Goal: Information Seeking & Learning: Learn about a topic

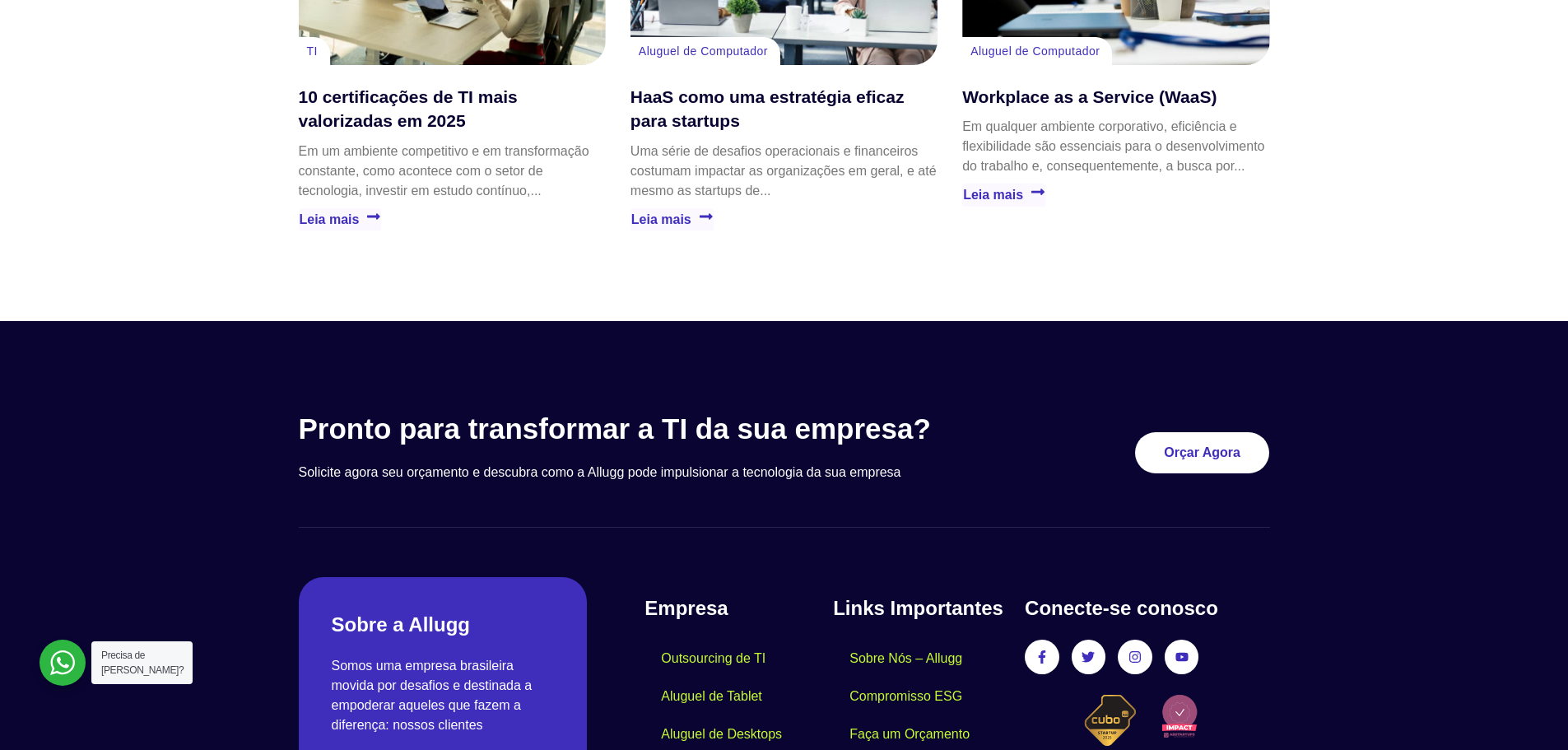
scroll to position [4749, 0]
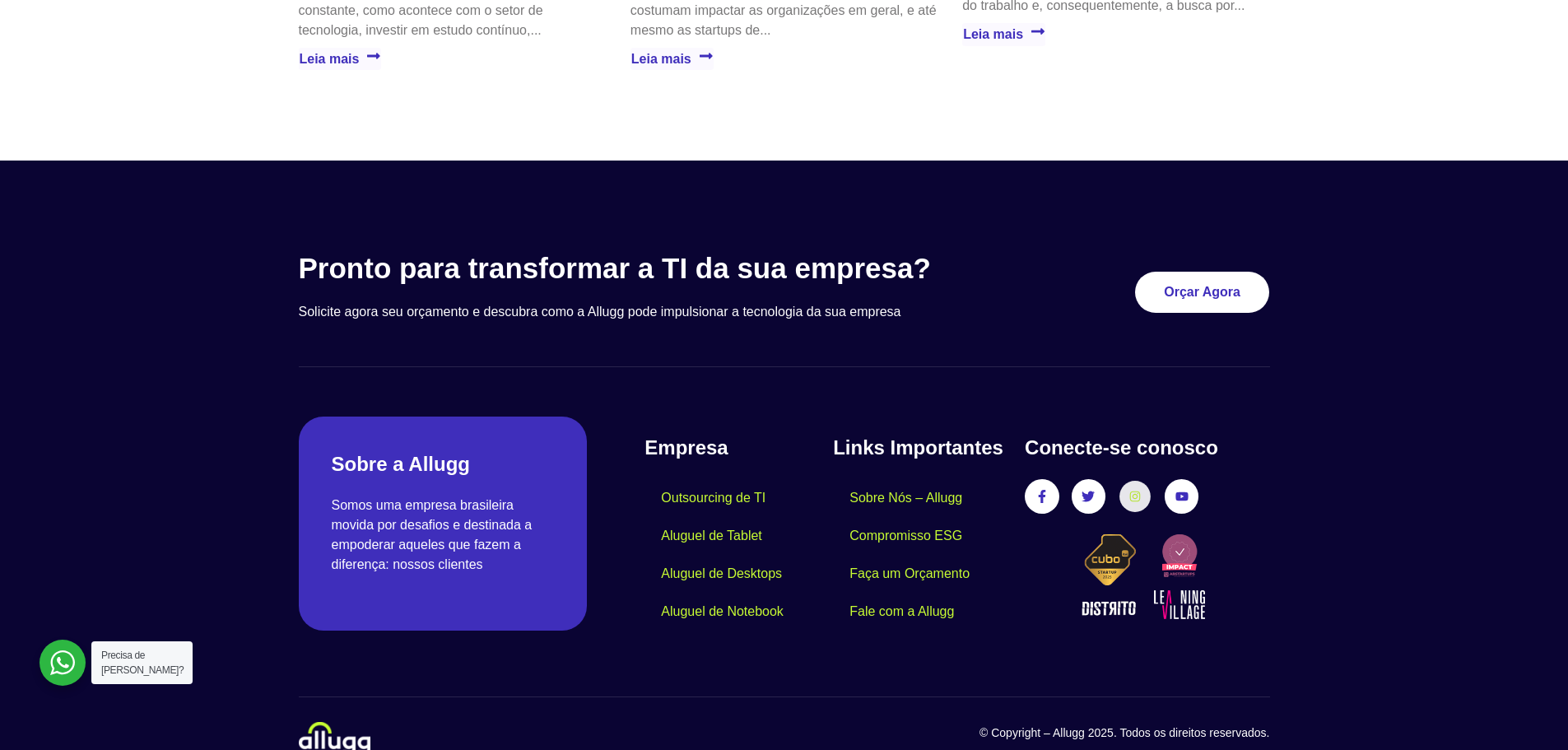
click at [1143, 482] on link "Instagram" at bounding box center [1134, 497] width 30 height 30
click at [1133, 491] on icon at bounding box center [1135, 497] width 12 height 12
click at [1133, 492] on icon at bounding box center [1135, 497] width 11 height 11
click at [1133, 491] on icon at bounding box center [1135, 497] width 12 height 12
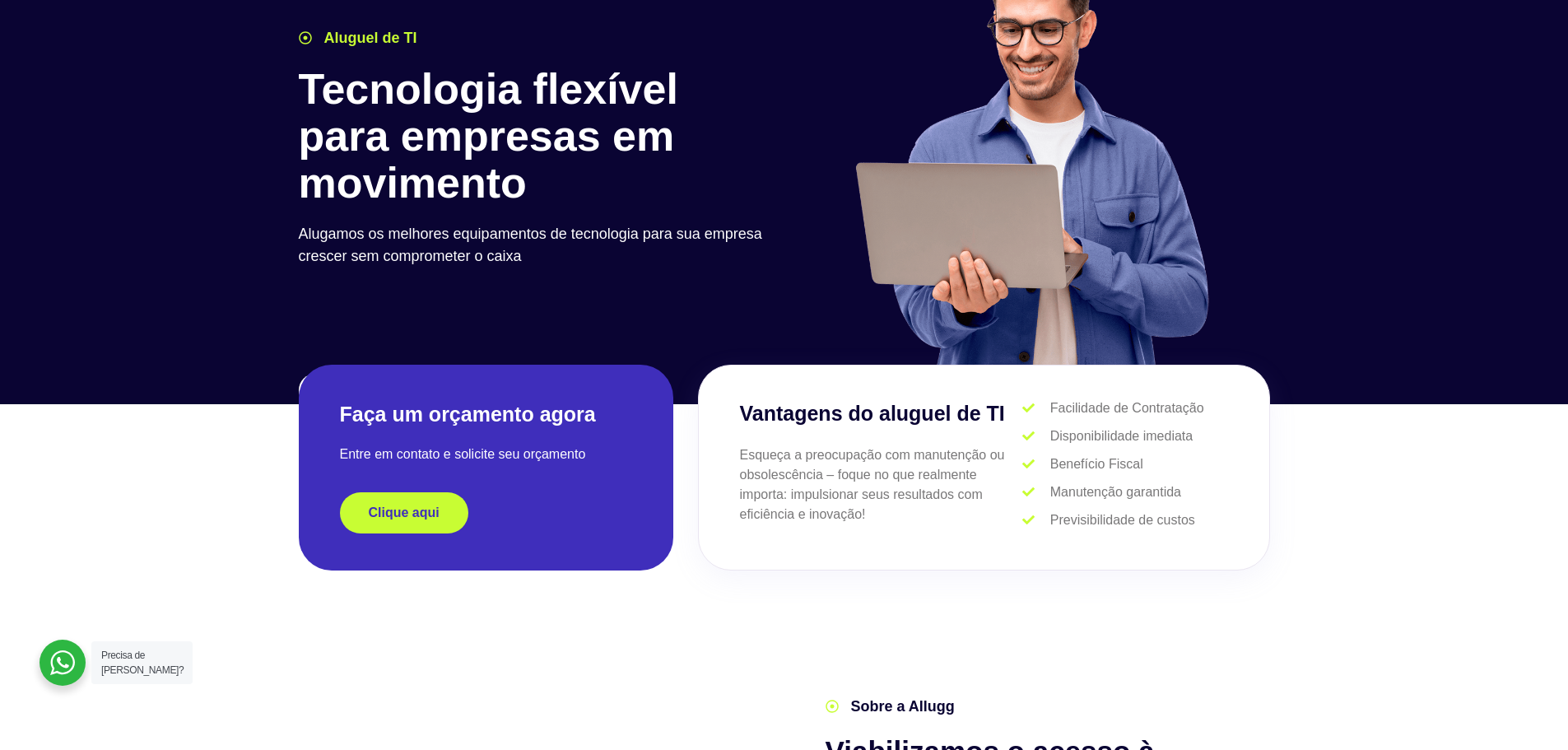
scroll to position [0, 0]
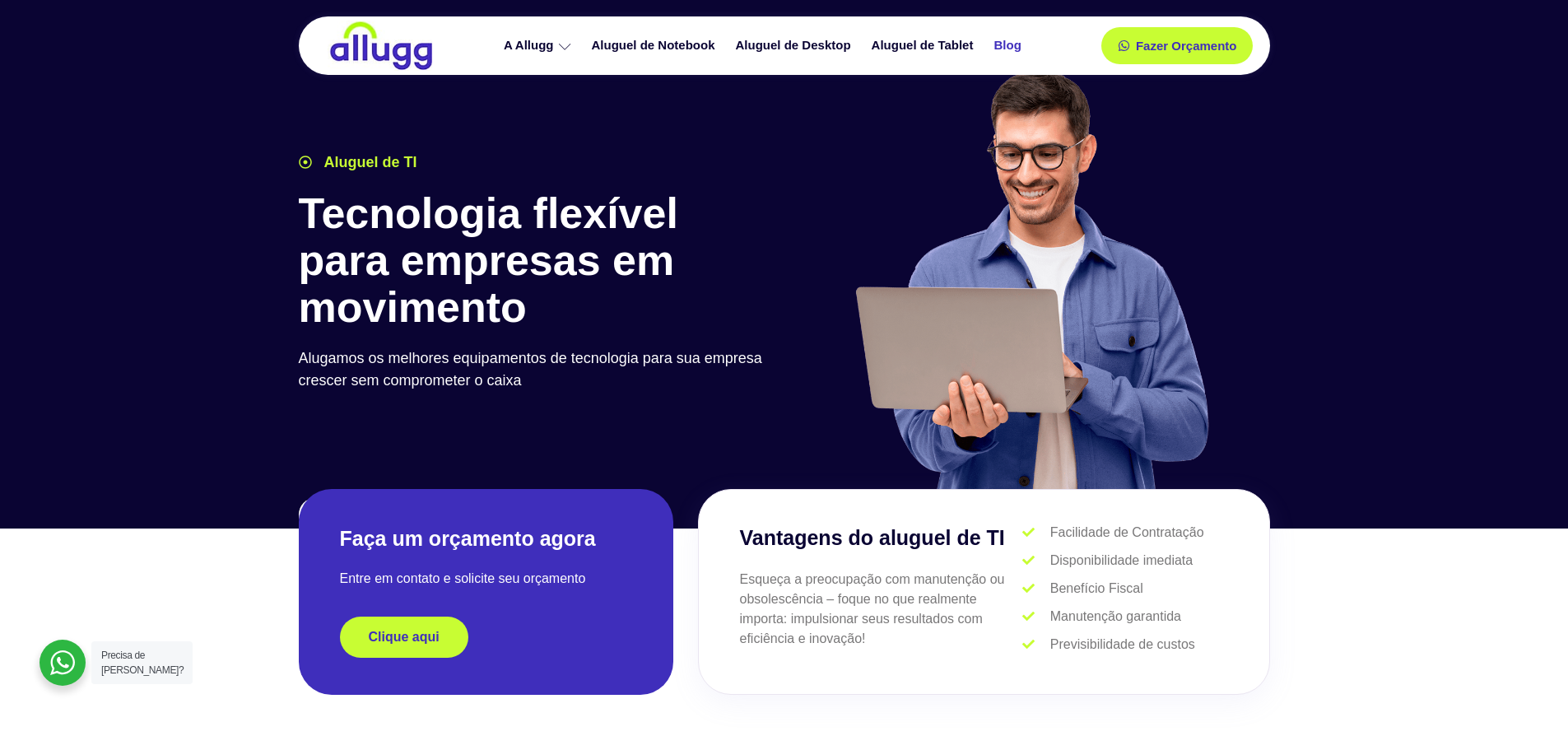
click at [1000, 47] on link "Blog" at bounding box center [1009, 45] width 48 height 28
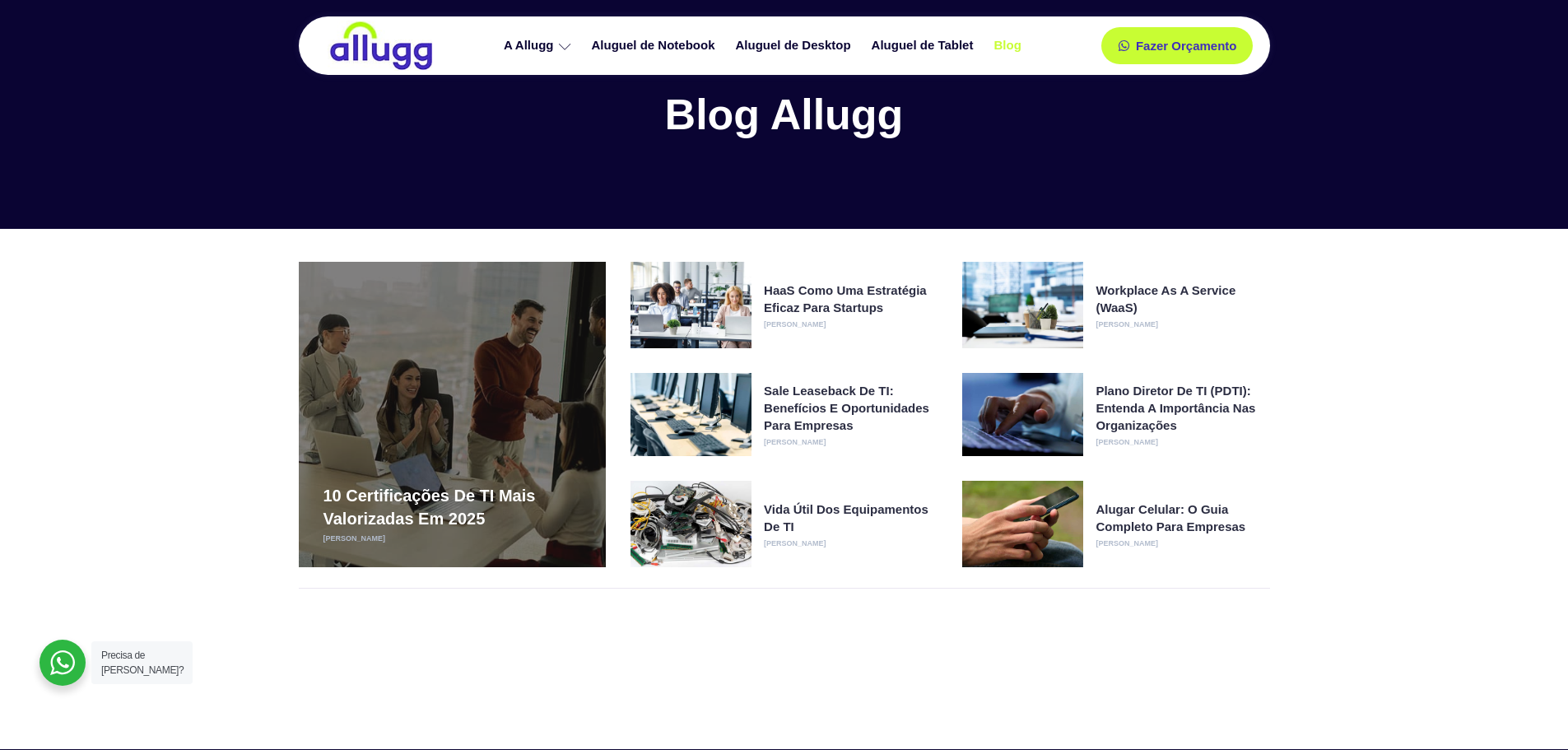
click at [426, 503] on h3 "10 certificações de TI mais valorizadas em 2025" at bounding box center [452, 507] width 257 height 46
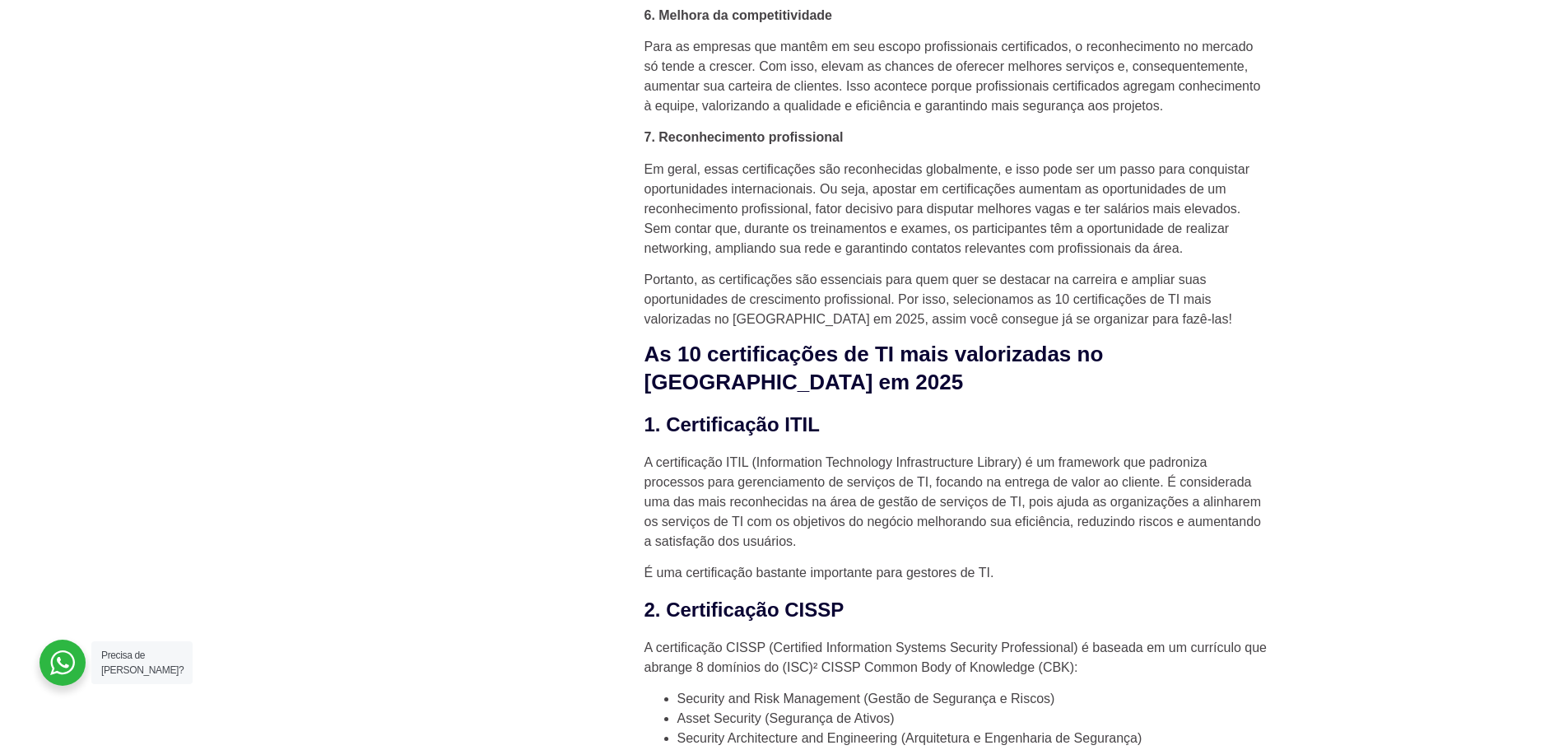
scroll to position [1564, 0]
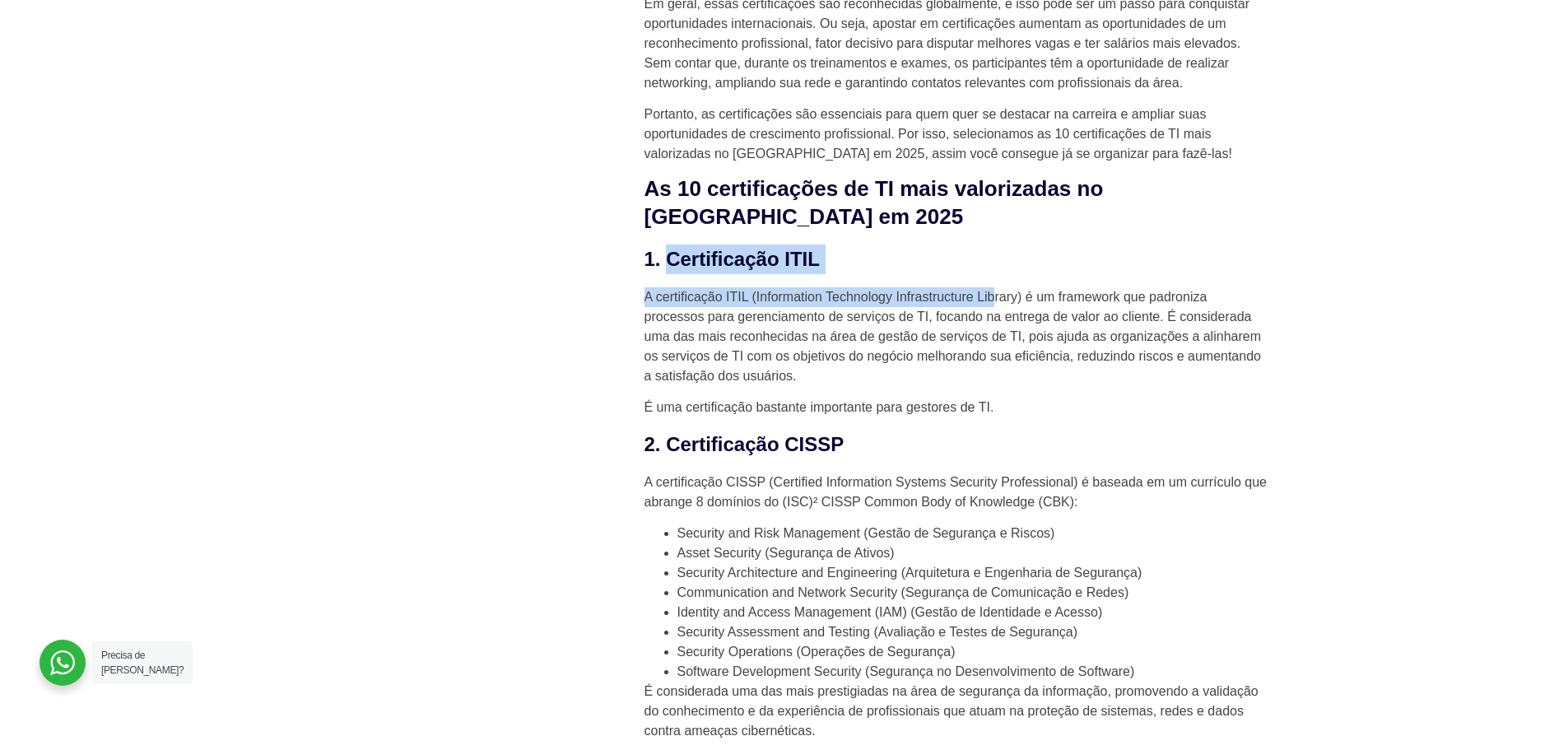
drag, startPoint x: 680, startPoint y: 233, endPoint x: 995, endPoint y: 249, distance: 315.4
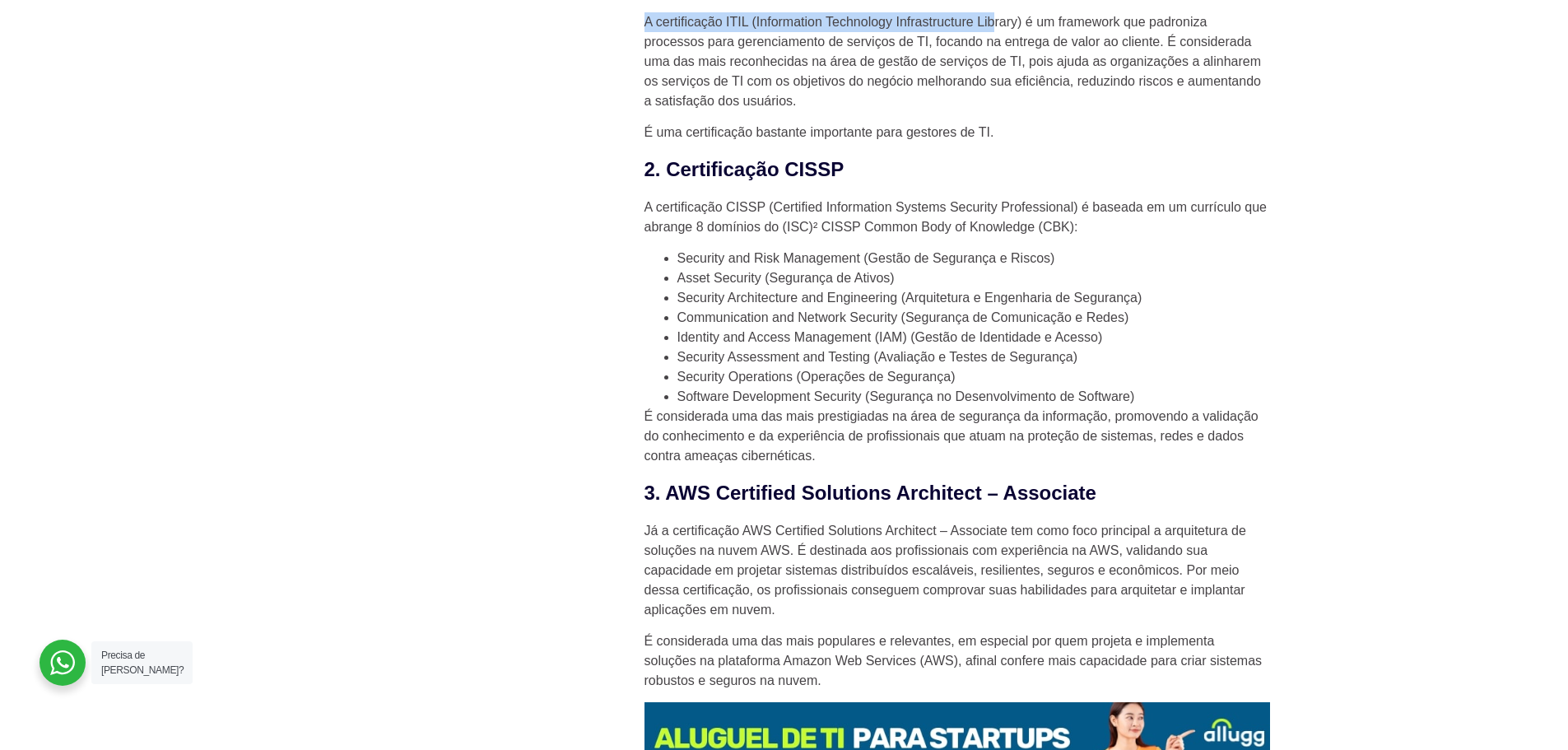
scroll to position [1811, 0]
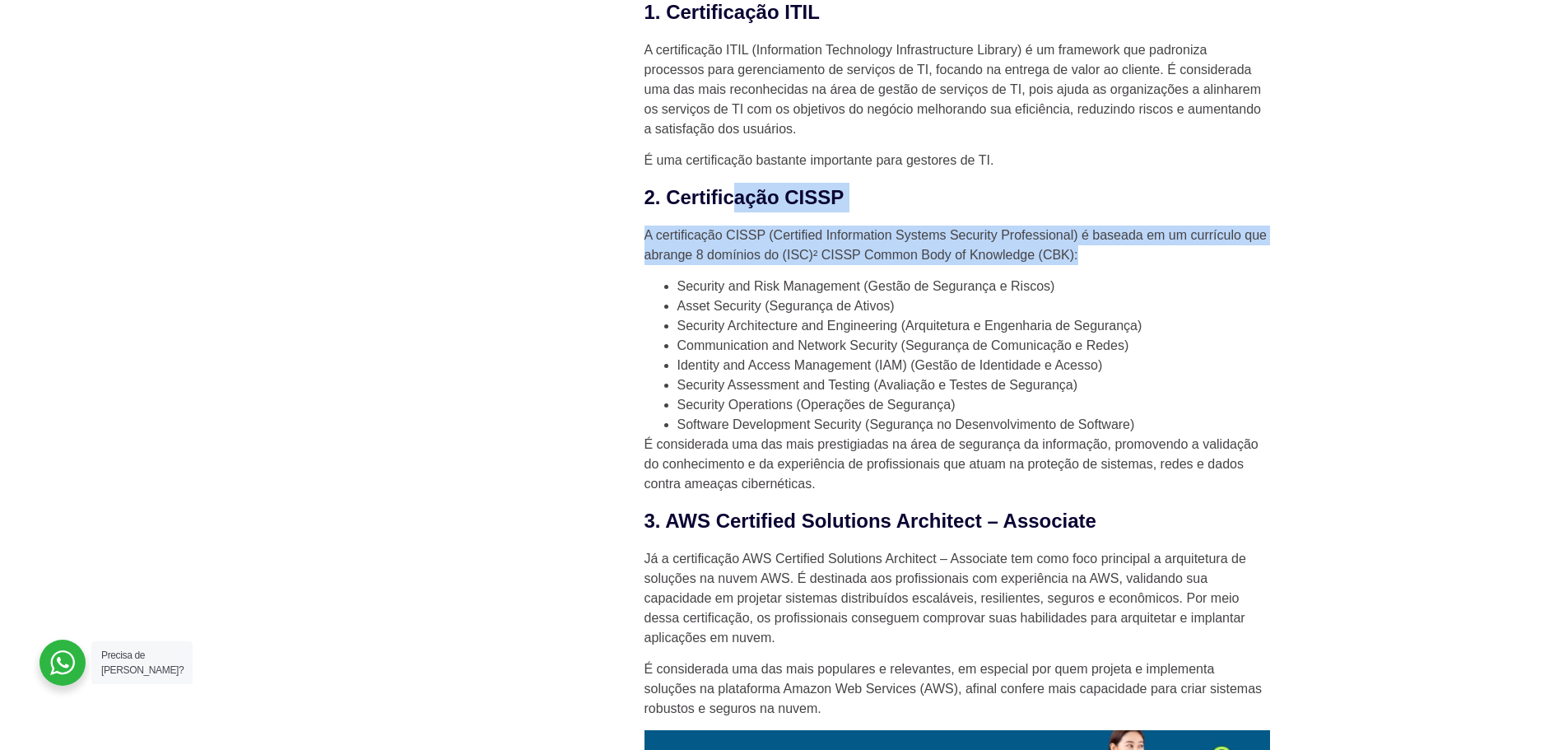
drag, startPoint x: 734, startPoint y: 180, endPoint x: 1141, endPoint y: 227, distance: 409.7
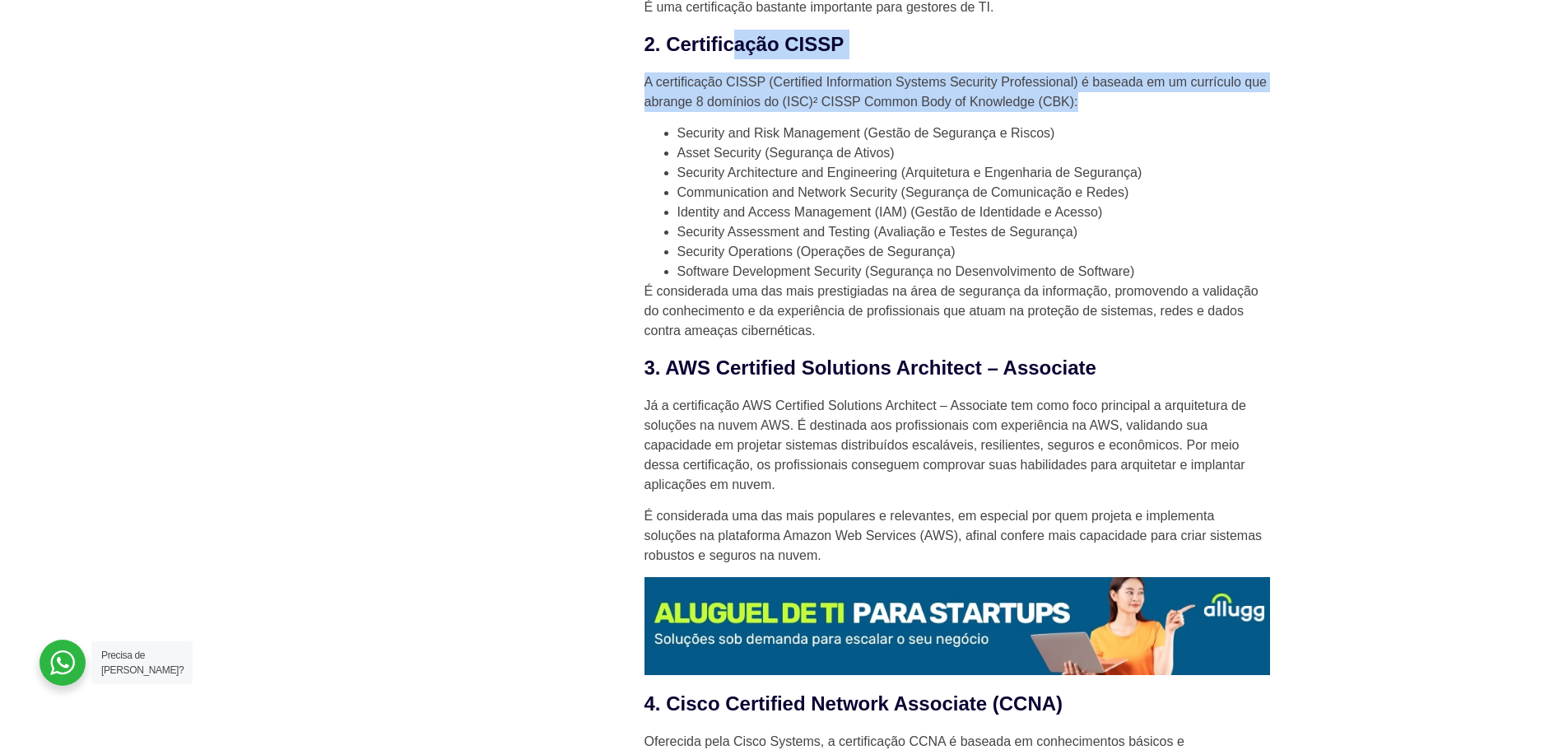
scroll to position [1976, 0]
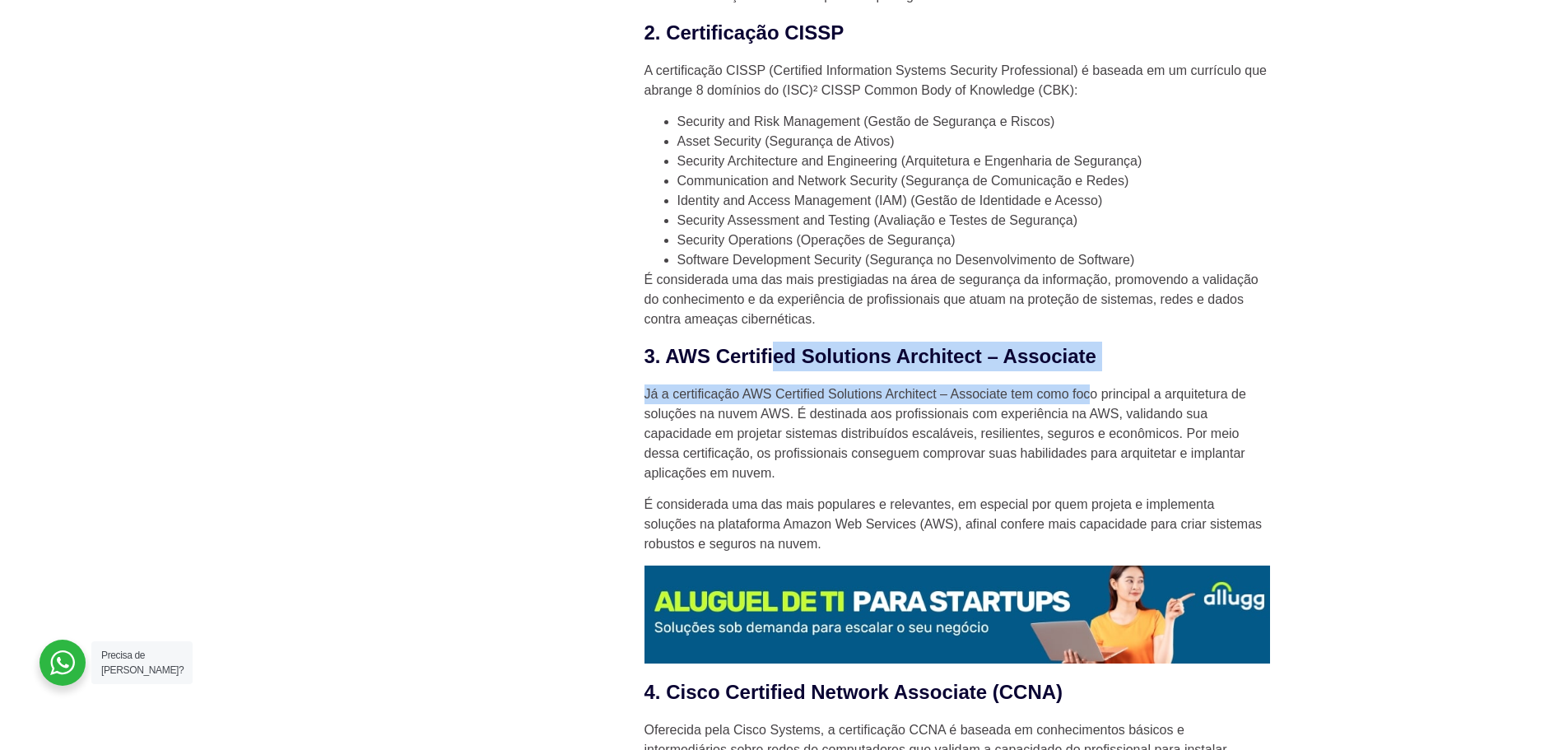
drag, startPoint x: 793, startPoint y: 326, endPoint x: 1112, endPoint y: 349, distance: 319.8
click at [1106, 349] on div "Em um ambiente competitivo e em transformação constante, como acontece com o se…" at bounding box center [957, 638] width 625 height 4112
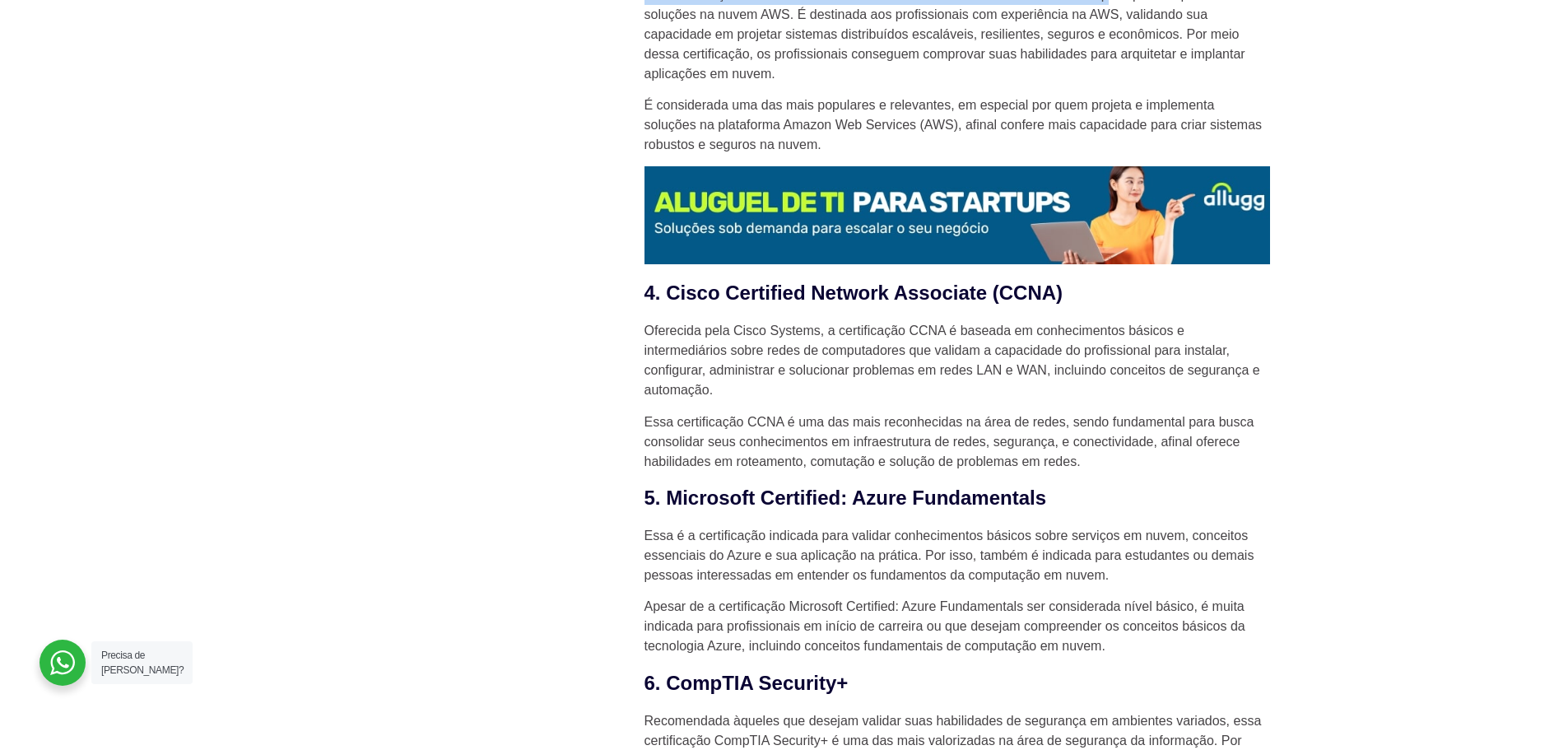
scroll to position [2388, 0]
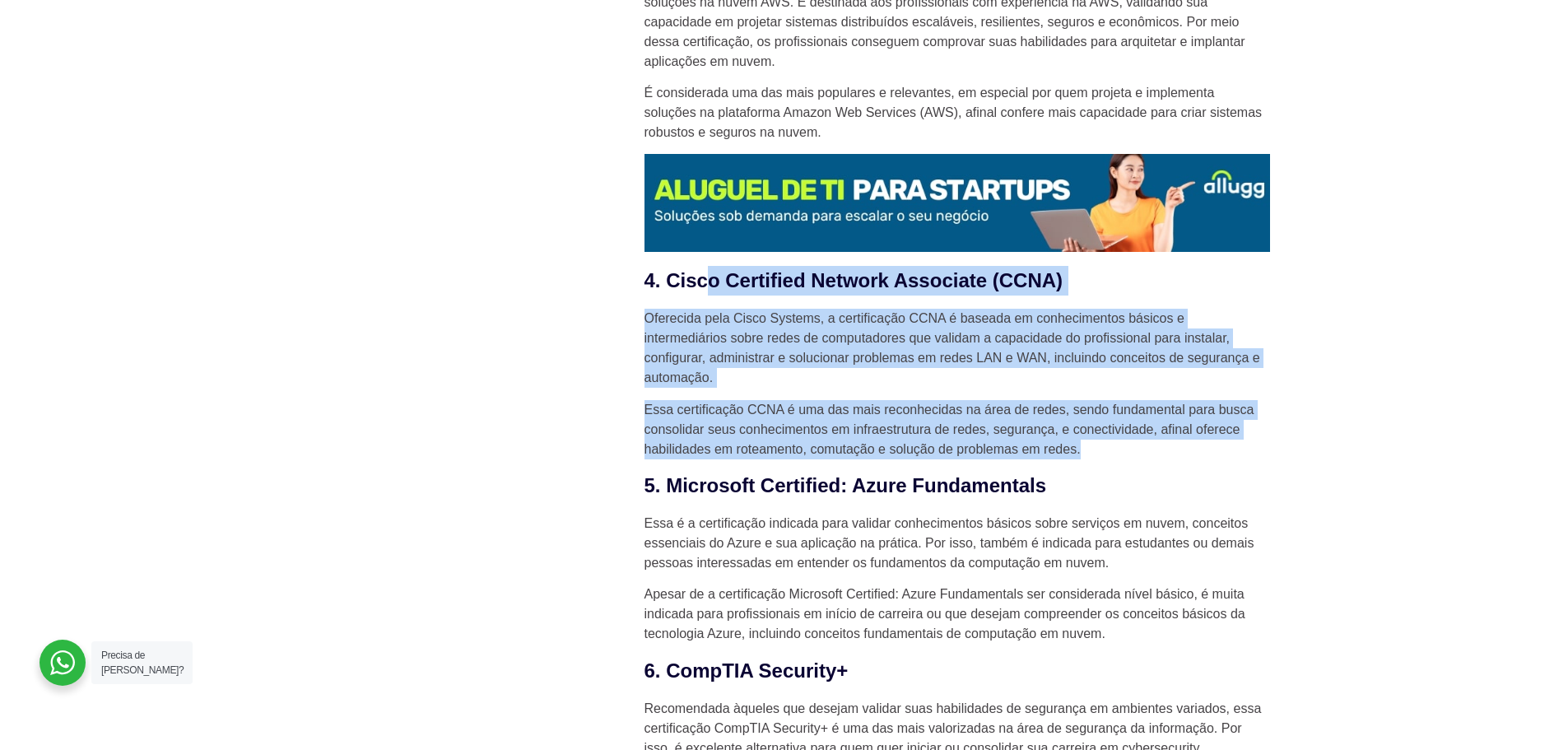
drag, startPoint x: 705, startPoint y: 245, endPoint x: 1249, endPoint y: 421, distance: 571.8
click at [1249, 421] on div "Em um ambiente competitivo e em transformação constante, como acontece com o se…" at bounding box center [957, 227] width 625 height 4112
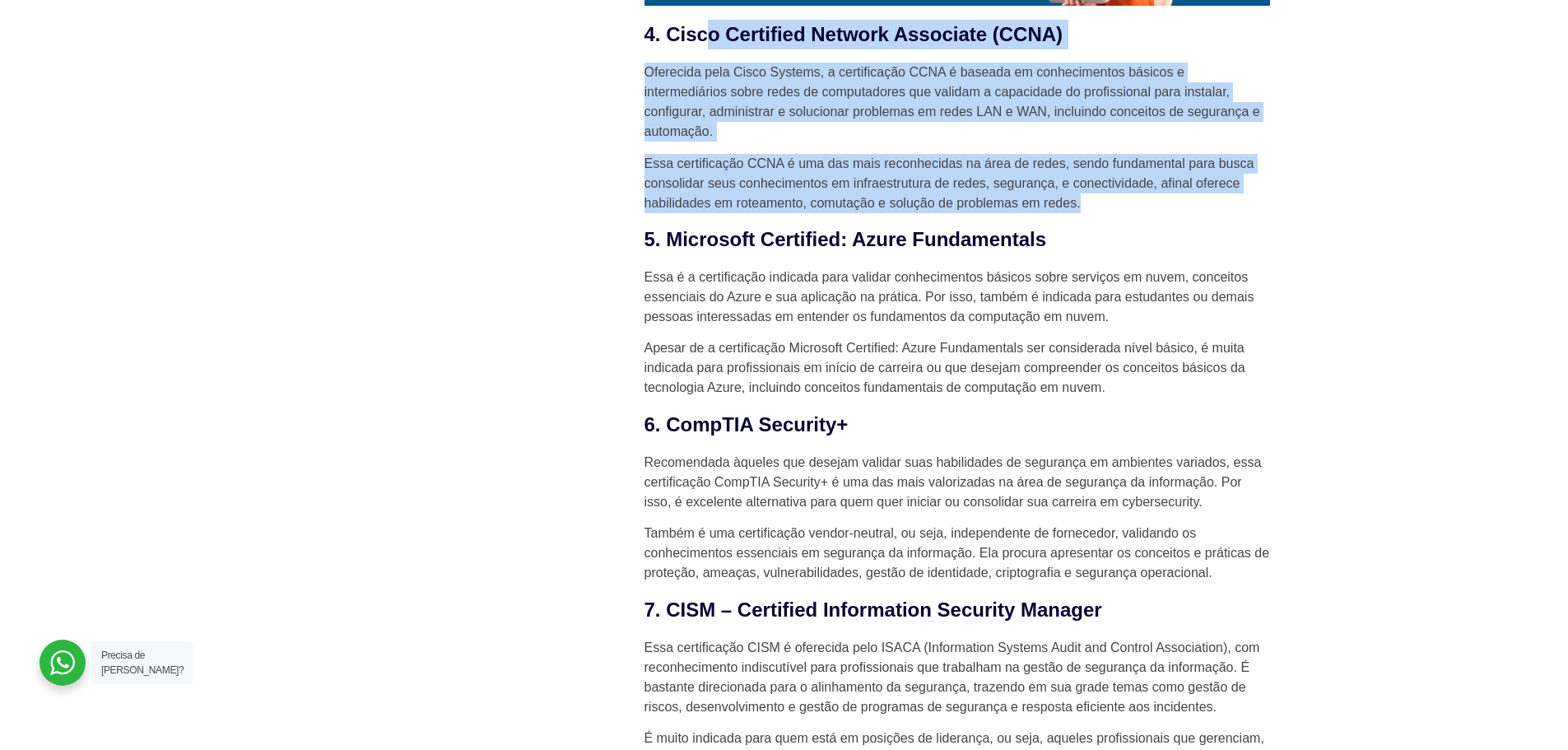
scroll to position [2635, 0]
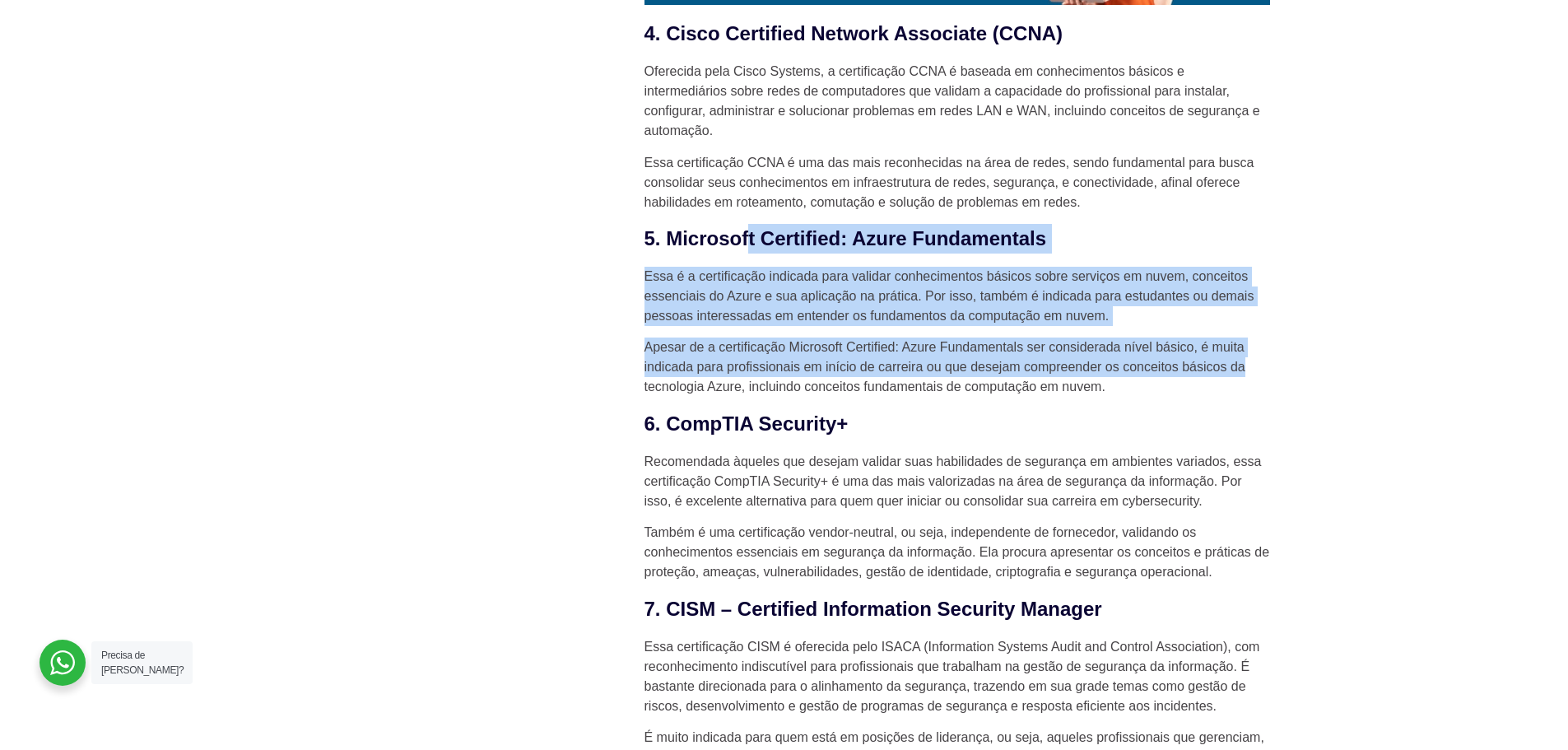
drag, startPoint x: 751, startPoint y: 195, endPoint x: 1357, endPoint y: 344, distance: 624.0
click at [1357, 344] on section "Novidades 10 certificações de TI mais valorizadas em 2025 HaaS como uma estraté…" at bounding box center [784, 129] width 1568 height 4679
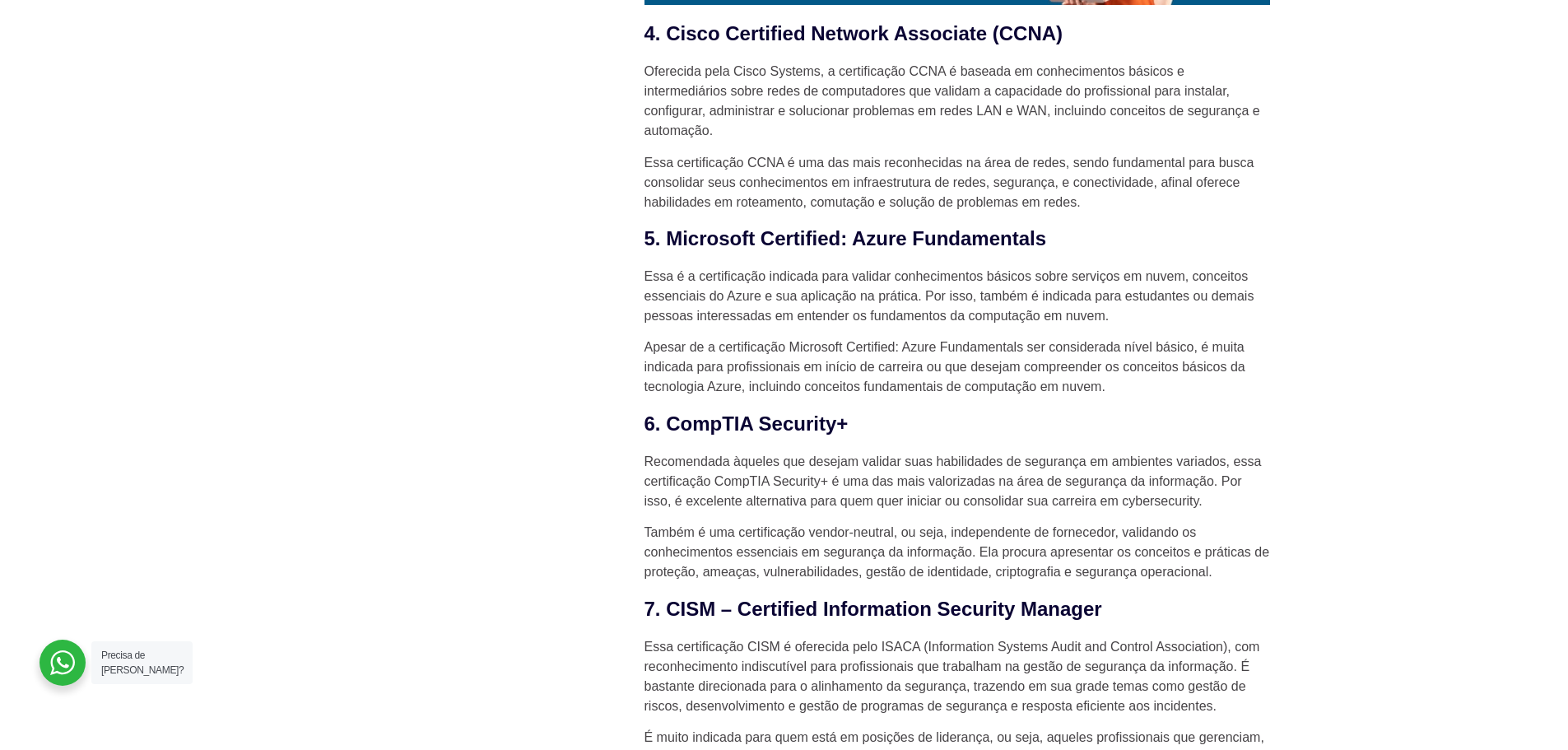
click at [637, 201] on div "10 certificações de TI mais valorizadas em 2025 Em um ambiente competitivo e em…" at bounding box center [957, 128] width 642 height 4514
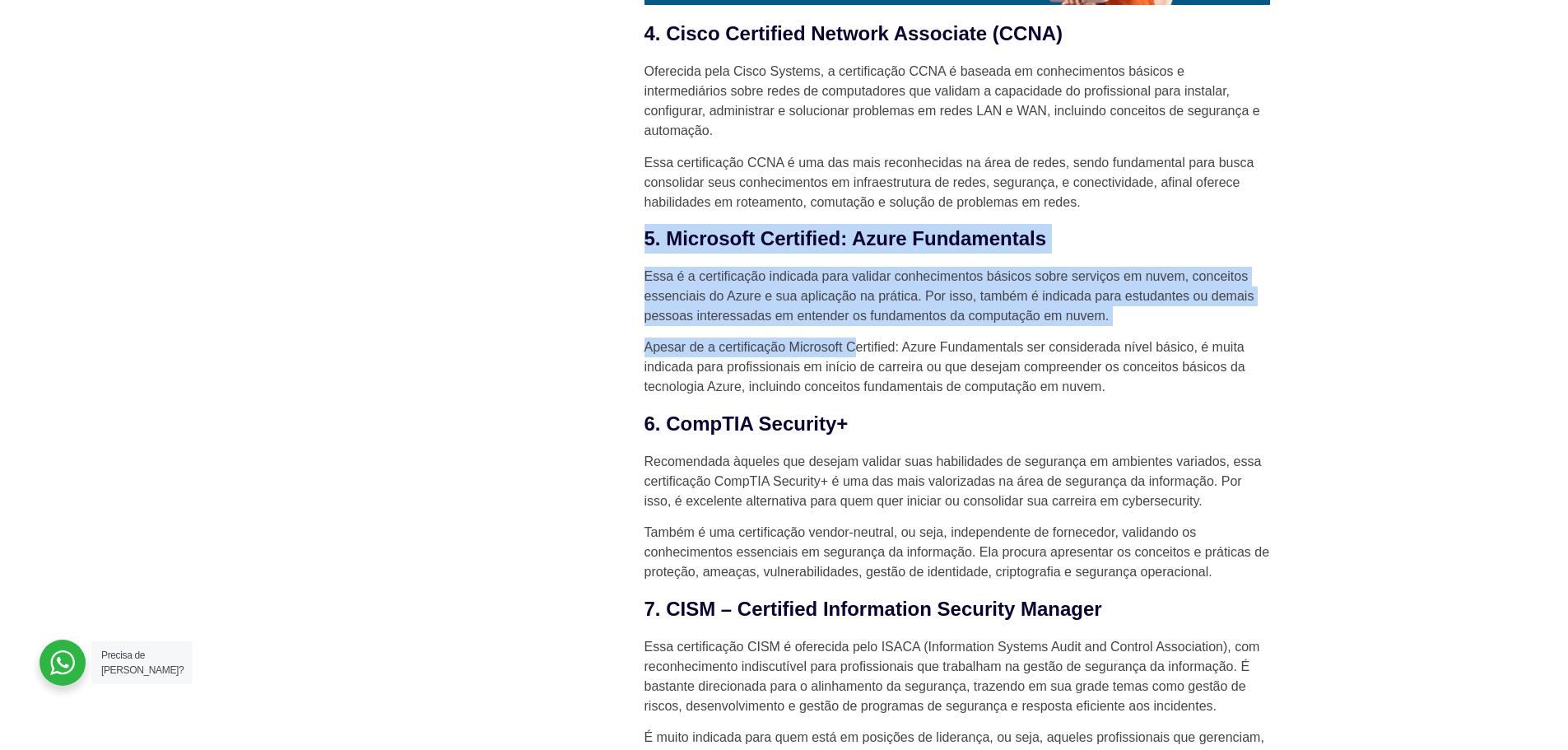
drag, startPoint x: 674, startPoint y: 222, endPoint x: 859, endPoint y: 310, distance: 204.9
click at [859, 310] on div "10 certificações de TI mais valorizadas em 2025 Em um ambiente competitivo e em…" at bounding box center [957, 128] width 642 height 4514
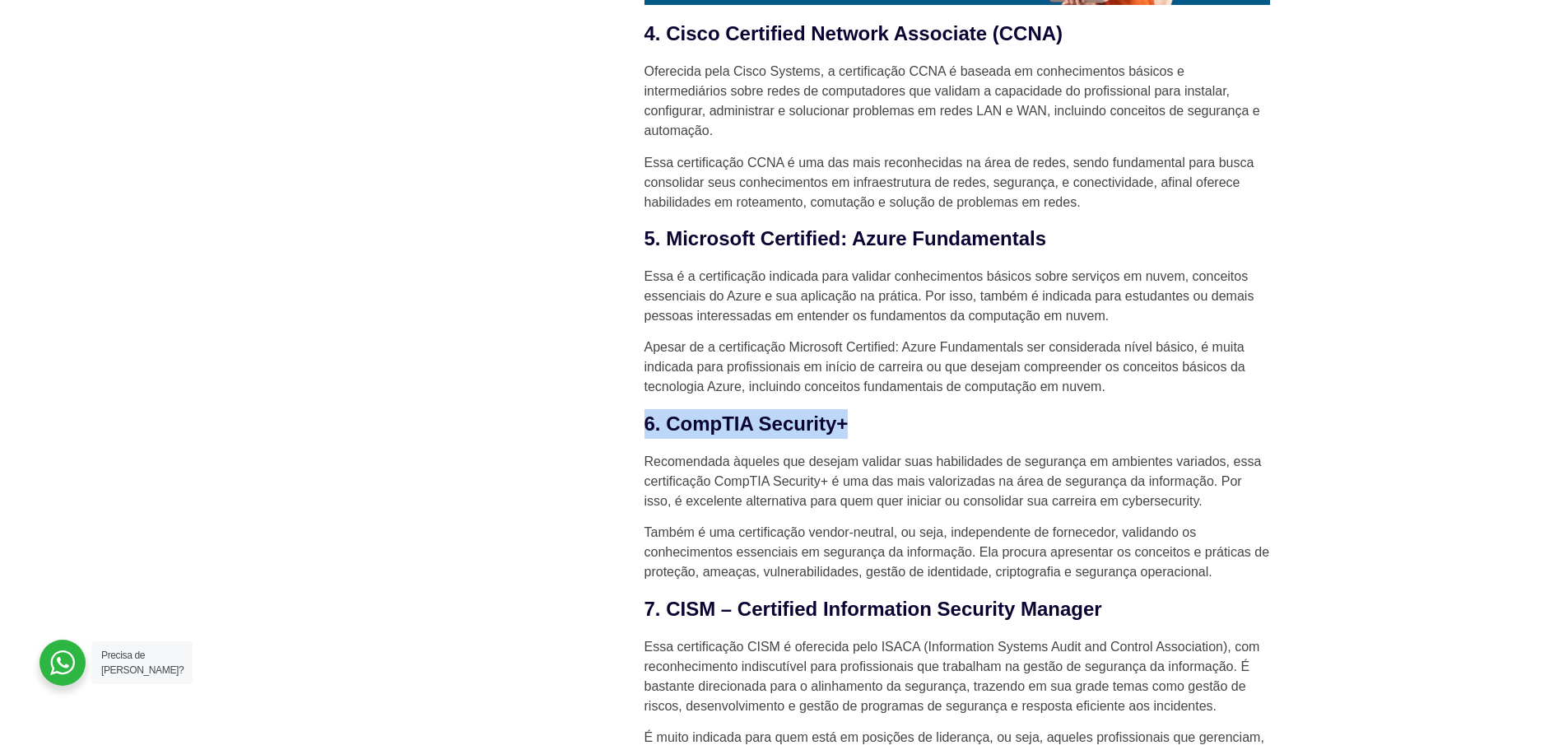
drag, startPoint x: 741, startPoint y: 410, endPoint x: 837, endPoint y: 391, distance: 97.9
click at [837, 395] on div "10 certificações de TI mais valorizadas em 2025 Em um ambiente competitivo e em…" at bounding box center [957, 128] width 642 height 4514
click at [868, 409] on h3 "6. CompTIA Security+" at bounding box center [957, 423] width 625 height 29
drag, startPoint x: 859, startPoint y: 395, endPoint x: 664, endPoint y: 393, distance: 195.0
click at [664, 409] on h3 "6. CompTIA Security+" at bounding box center [957, 423] width 625 height 29
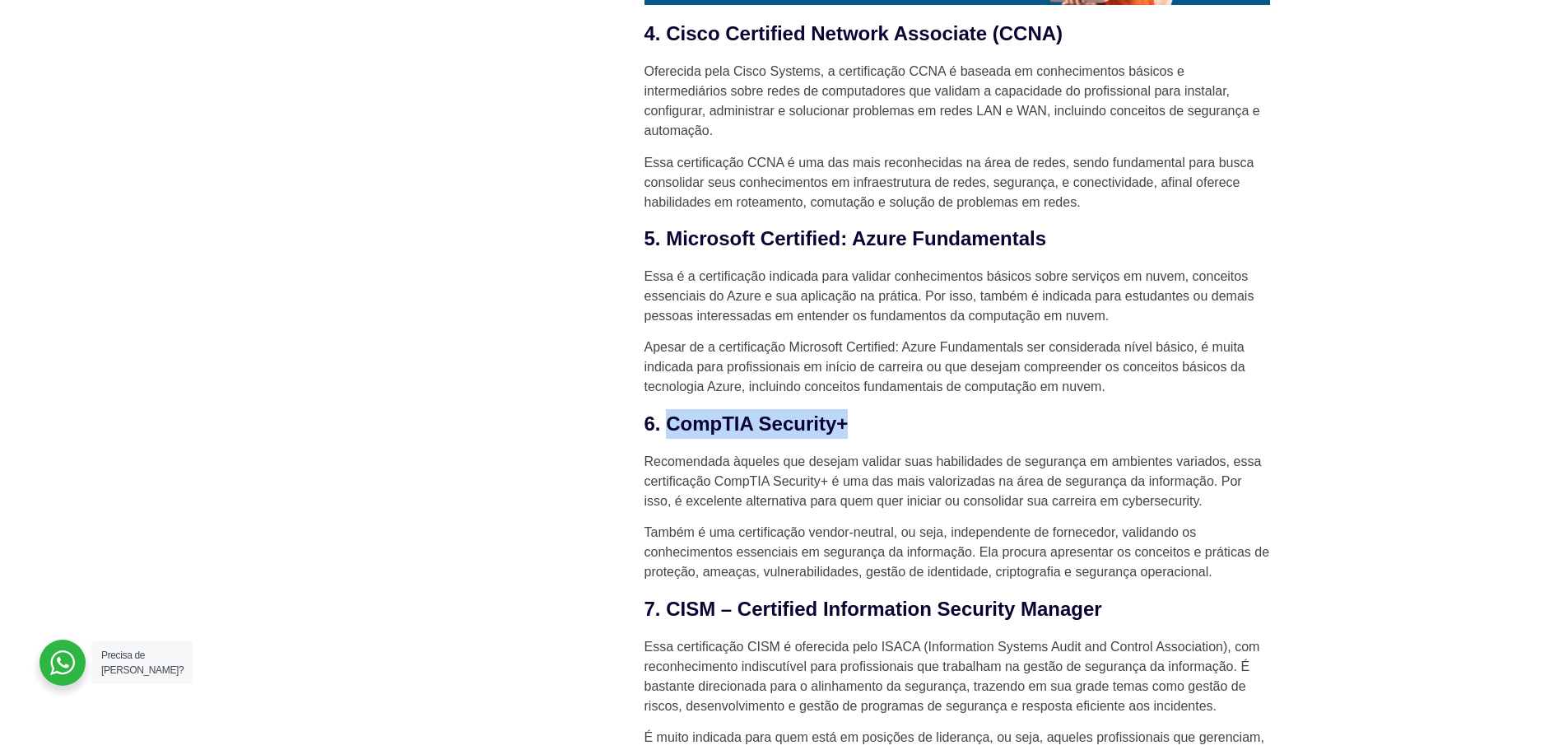
copy h3 "CompTIA Security+"
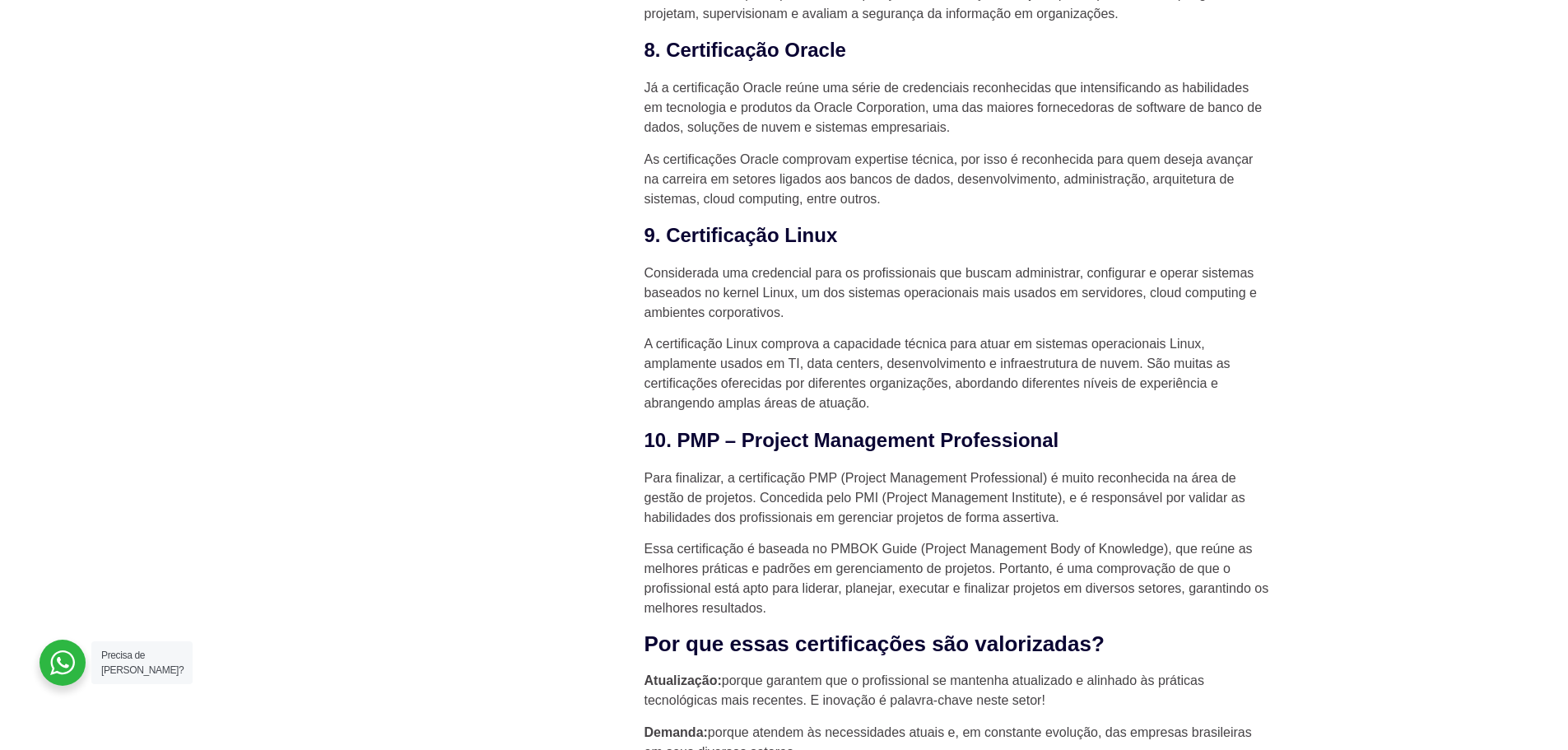
scroll to position [3458, 0]
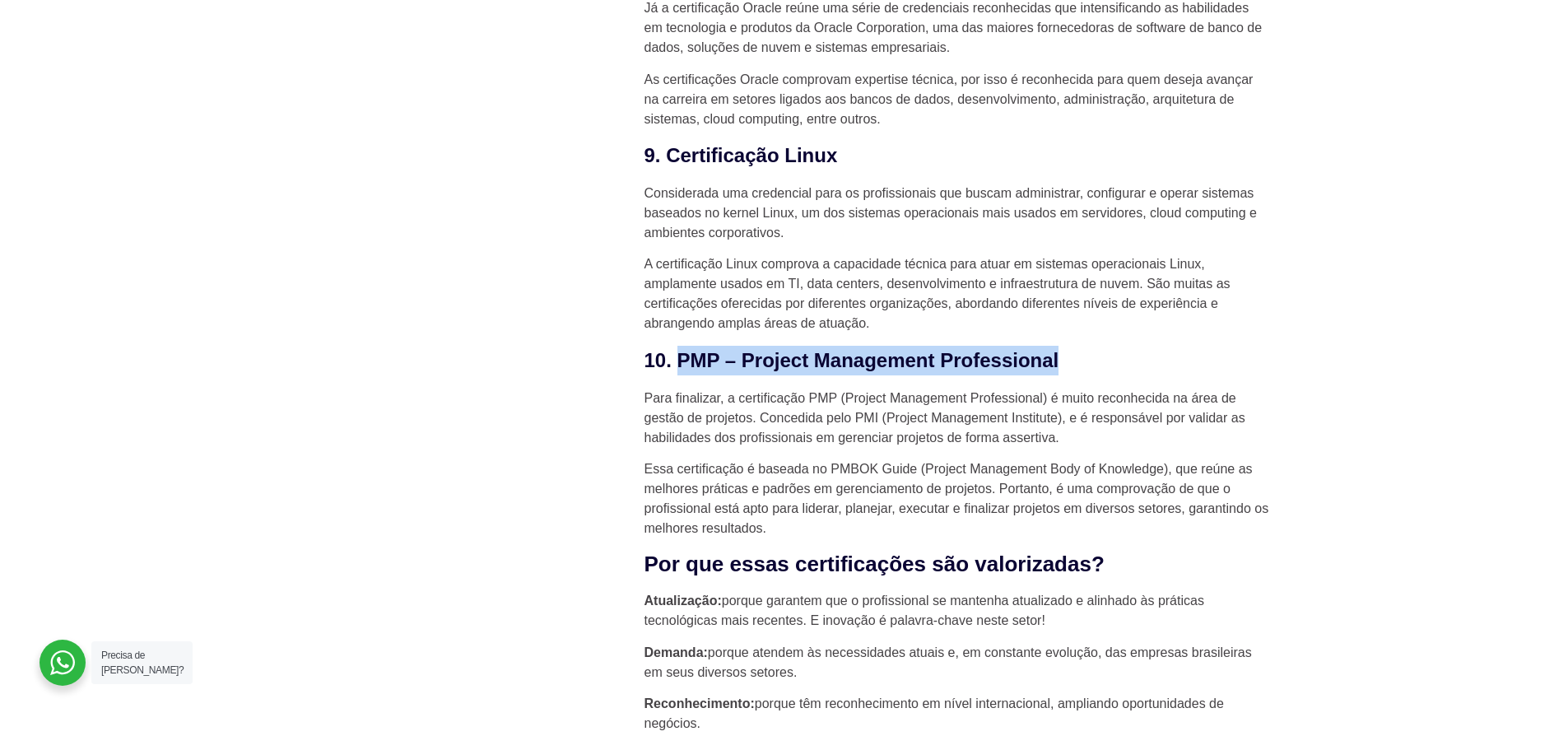
drag, startPoint x: 1087, startPoint y: 337, endPoint x: 675, endPoint y: 313, distance: 412.7
copy h3 "PMP – Project Management Professional"
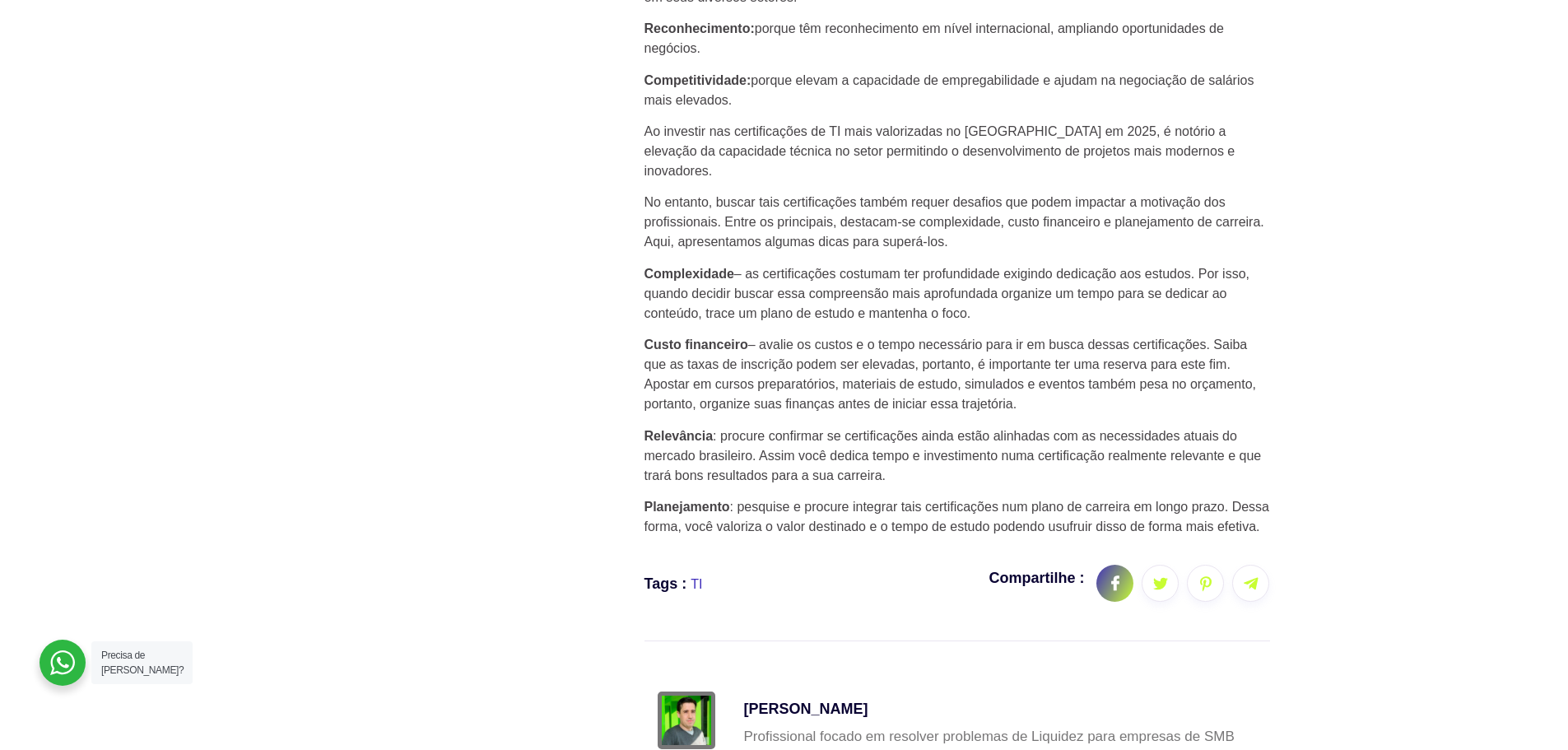
scroll to position [4446, 0]
